Goal: Transaction & Acquisition: Obtain resource

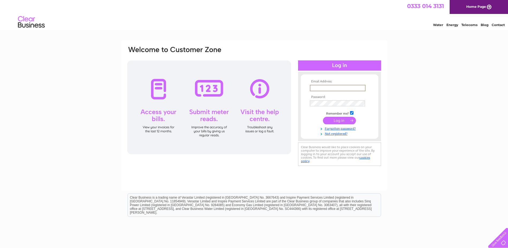
click at [321, 87] on input "text" at bounding box center [338, 88] width 56 height 6
type input "stuart-ramsay@btconnect.com"
click at [338, 120] on input "submit" at bounding box center [339, 120] width 33 height 8
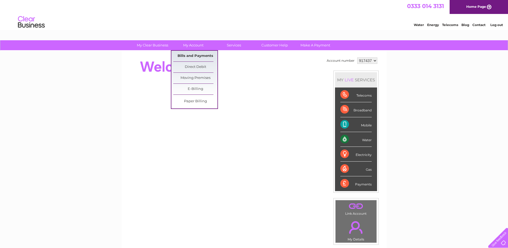
click at [193, 54] on link "Bills and Payments" at bounding box center [195, 56] width 44 height 11
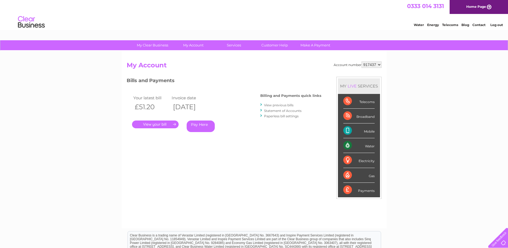
click at [154, 125] on link "." at bounding box center [155, 124] width 47 height 8
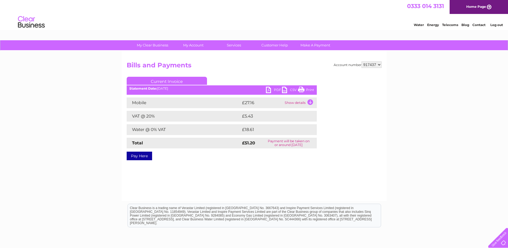
click at [270, 91] on link "PDF" at bounding box center [274, 91] width 16 height 8
click at [497, 26] on link "Log out" at bounding box center [496, 25] width 13 height 4
